Goal: Information Seeking & Learning: Learn about a topic

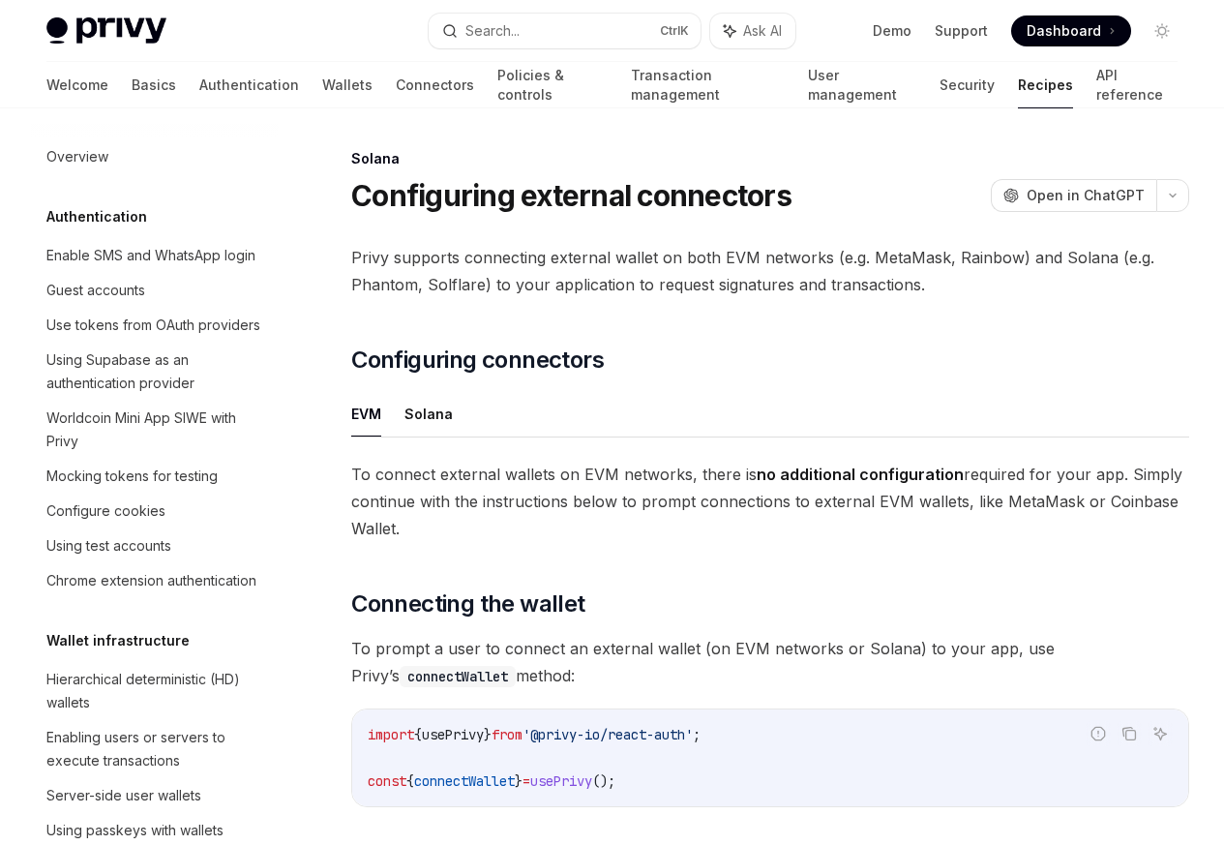
scroll to position [3099, 0]
